Goal: Task Accomplishment & Management: Manage account settings

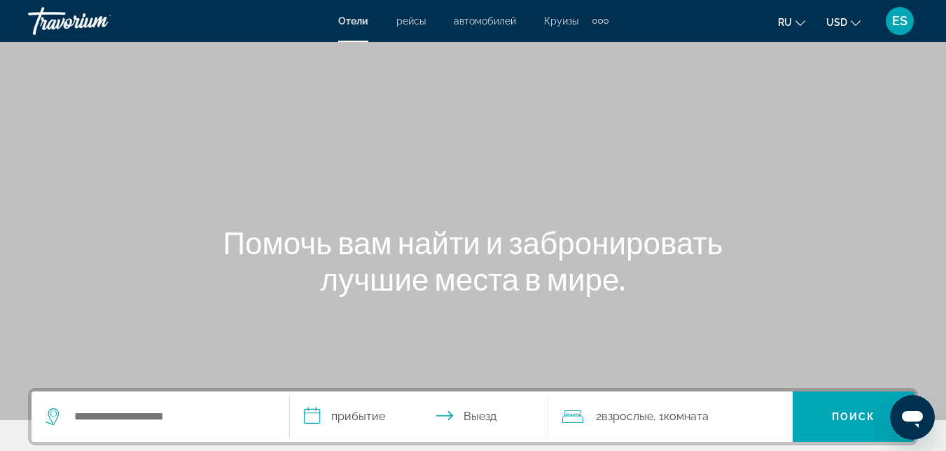
click at [905, 17] on span "ES" at bounding box center [899, 21] width 15 height 14
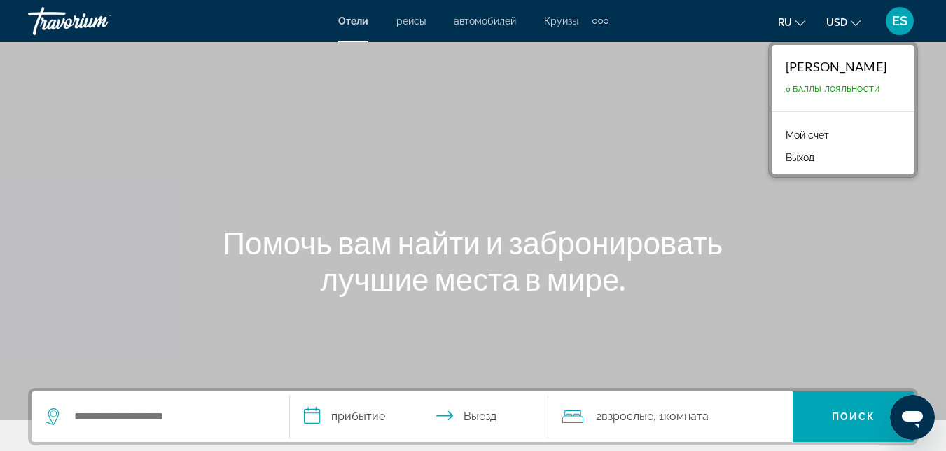
click at [809, 136] on link "Мой счет" at bounding box center [807, 135] width 57 height 18
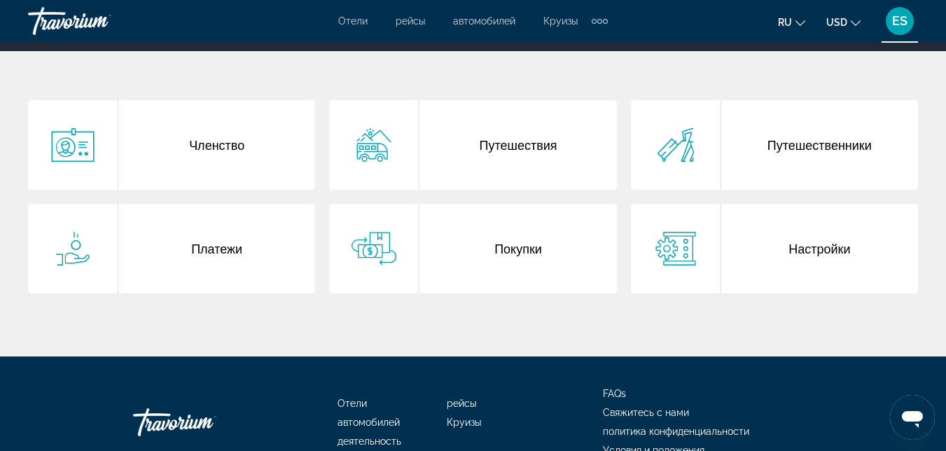
scroll to position [263, 0]
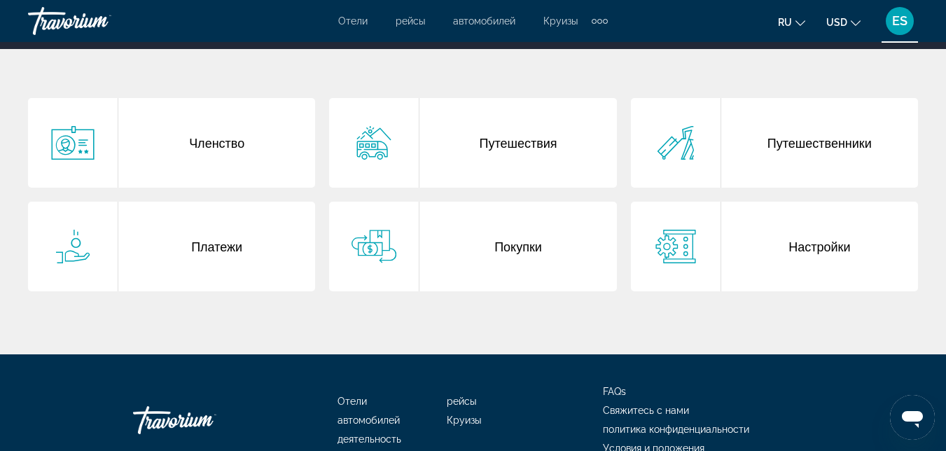
click at [459, 218] on div "Покупки" at bounding box center [517, 247] width 197 height 90
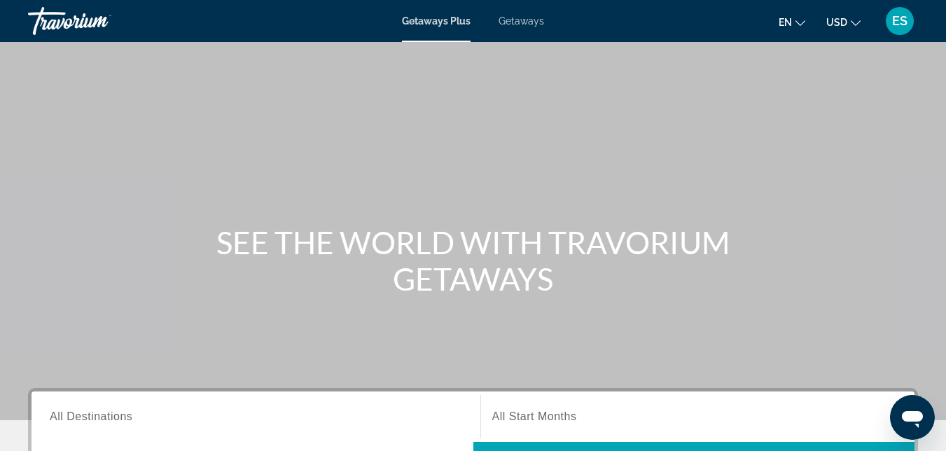
click at [907, 13] on div "ES" at bounding box center [900, 21] width 28 height 28
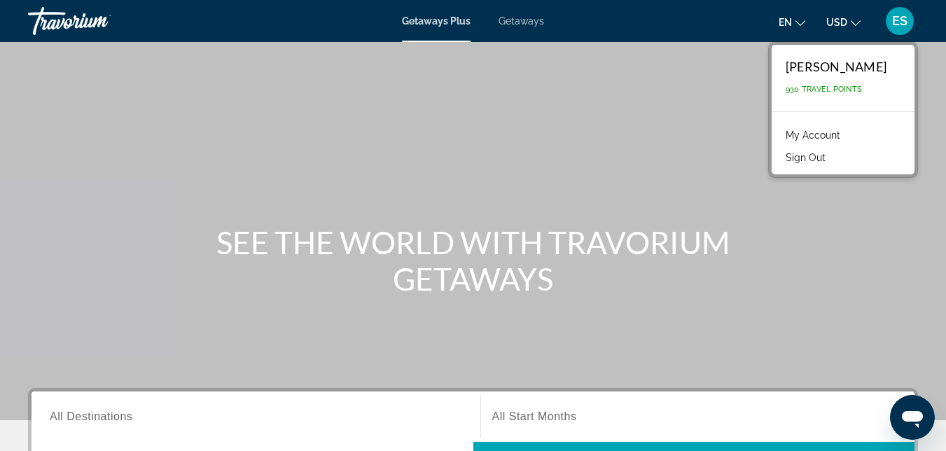
click at [833, 134] on link "My Account" at bounding box center [813, 135] width 69 height 18
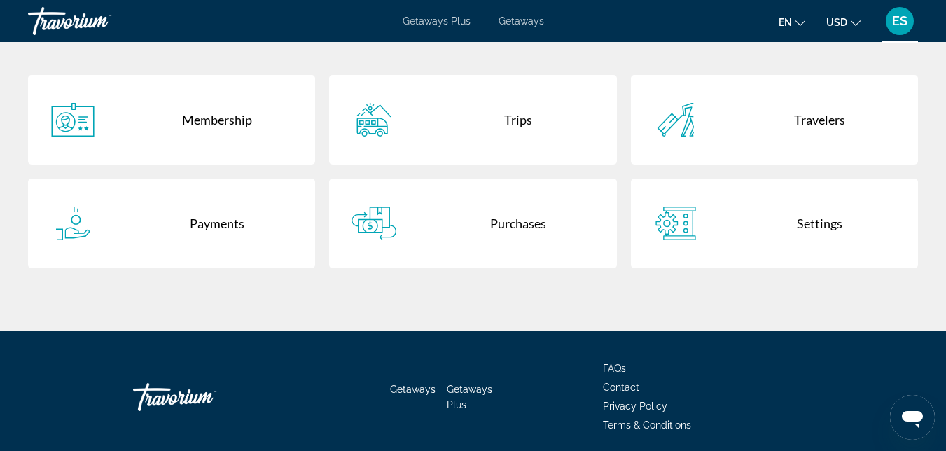
scroll to position [305, 0]
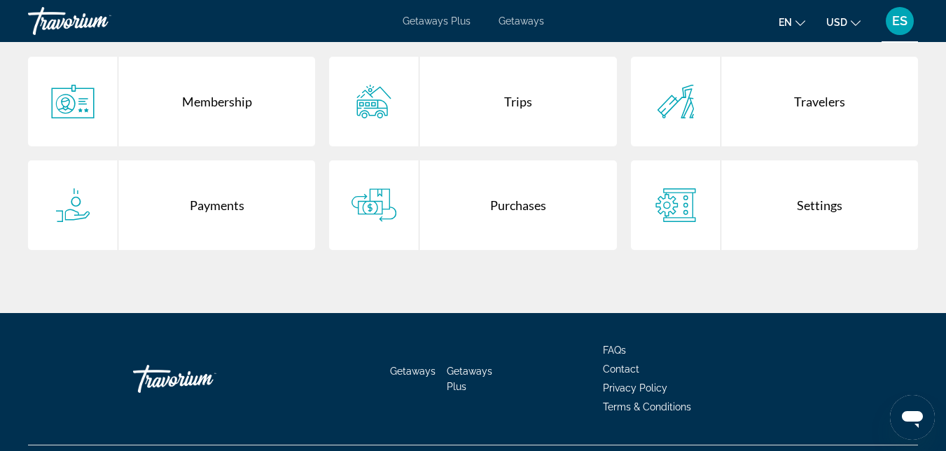
click at [455, 233] on div "Purchases" at bounding box center [517, 205] width 197 height 90
